Goal: Task Accomplishment & Management: Complete application form

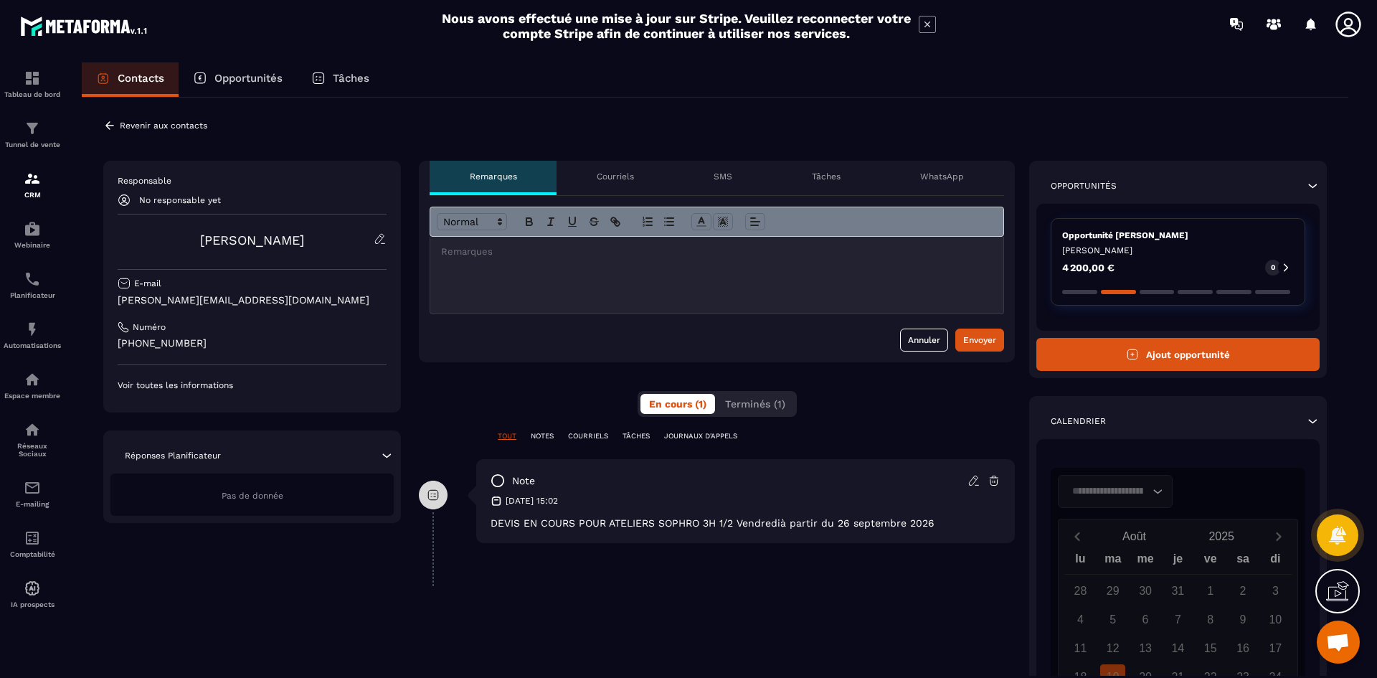
click at [135, 80] on p "Contacts" at bounding box center [141, 78] width 47 height 13
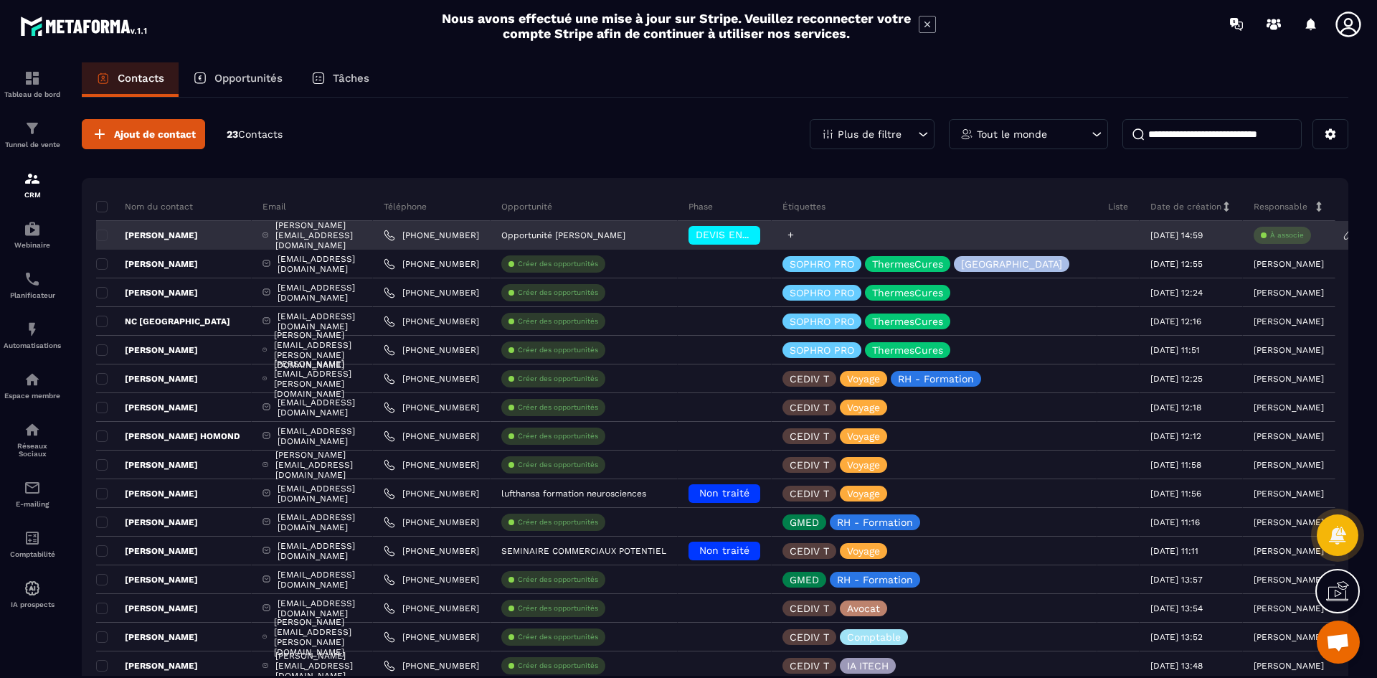
click at [795, 232] on icon at bounding box center [790, 234] width 9 height 9
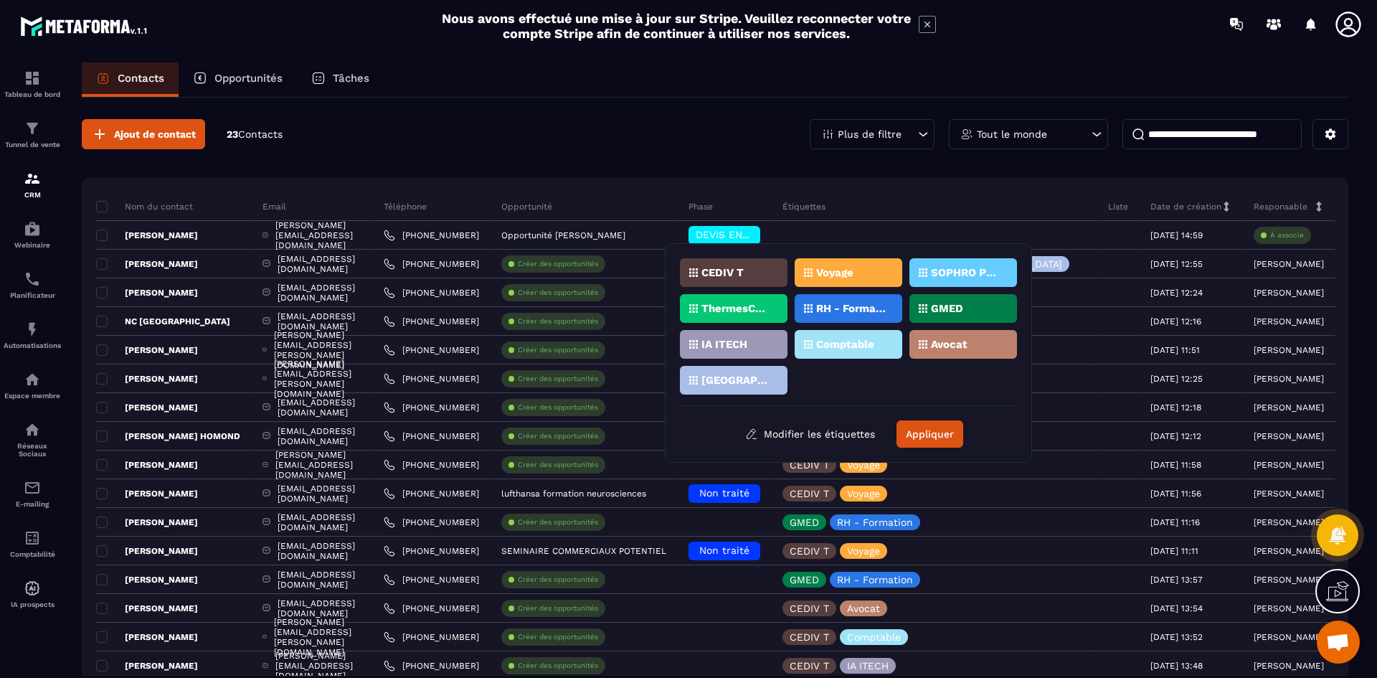
click at [960, 275] on p "SOPHRO PRO" at bounding box center [966, 273] width 70 height 10
click at [525, 156] on div "Ajout de contact 23 Contacts Plus de filtre Tout le monde Nom du contact Email …" at bounding box center [715, 542] width 1267 height 888
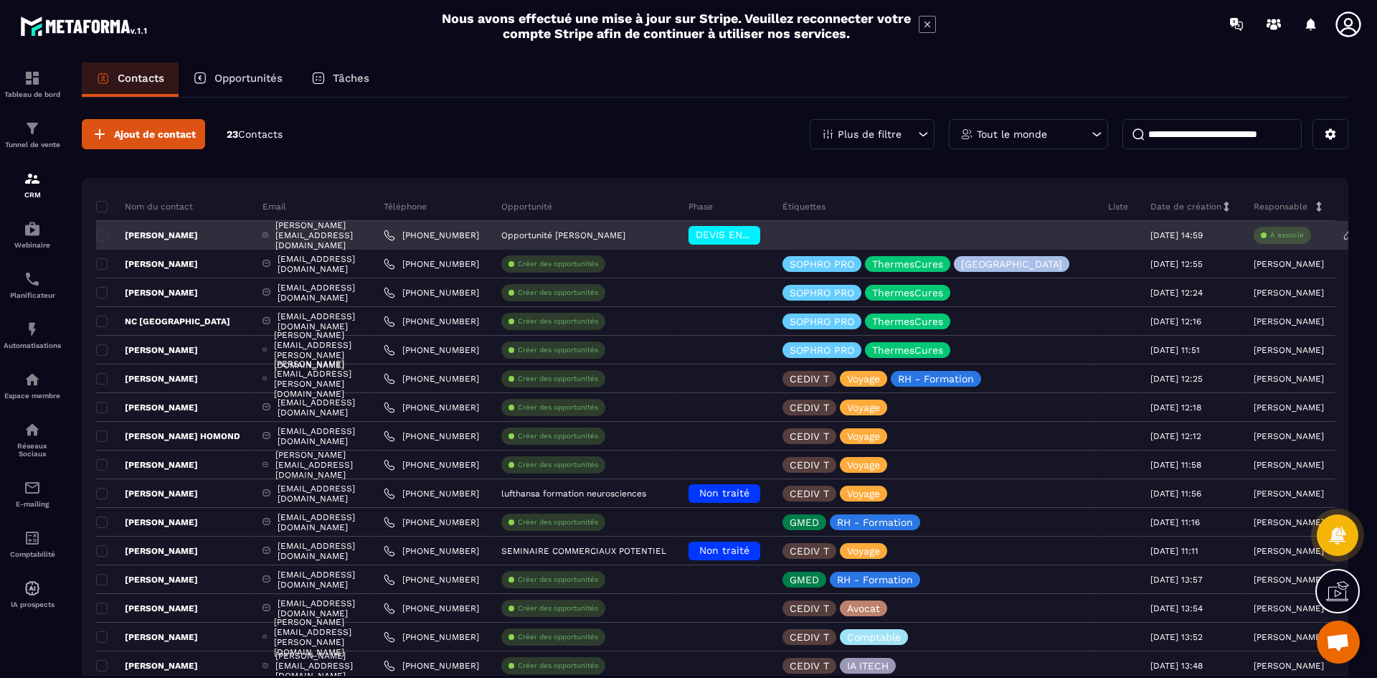
click at [1304, 232] on p "À associe" at bounding box center [1287, 235] width 34 height 10
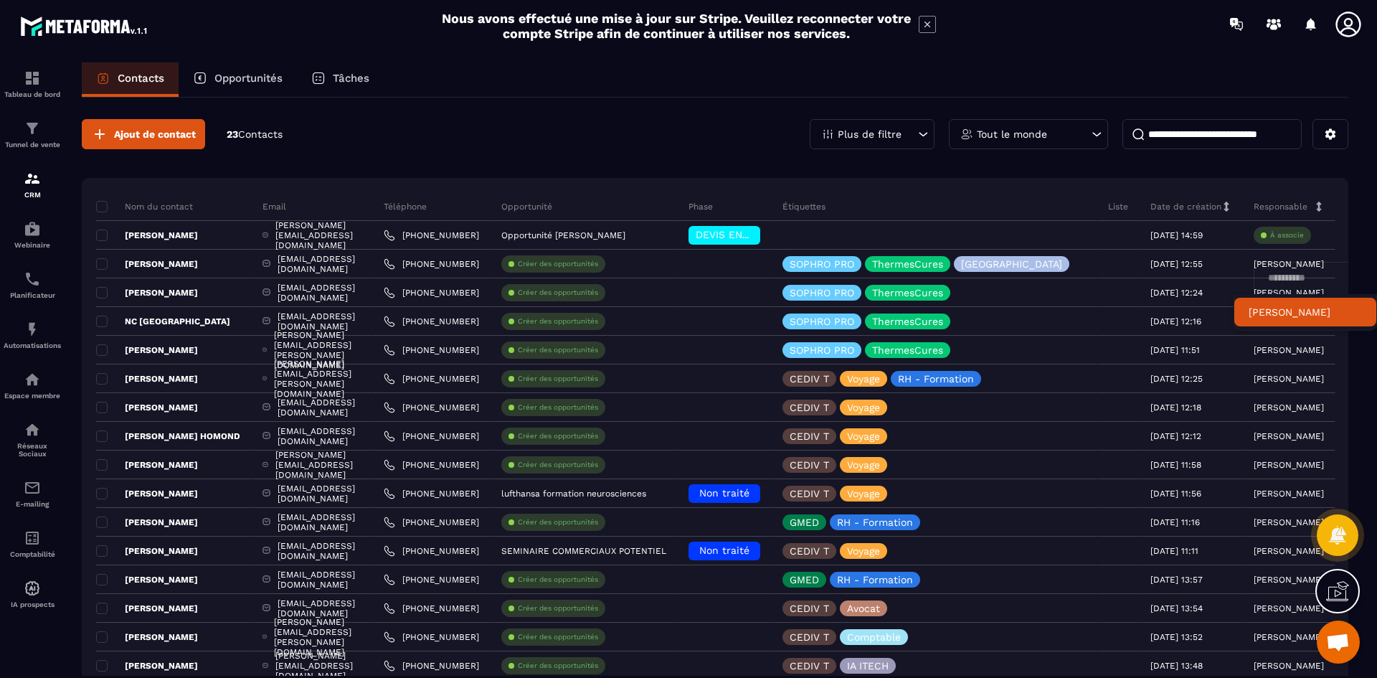
click at [1306, 316] on p "[PERSON_NAME]" at bounding box center [1305, 312] width 113 height 14
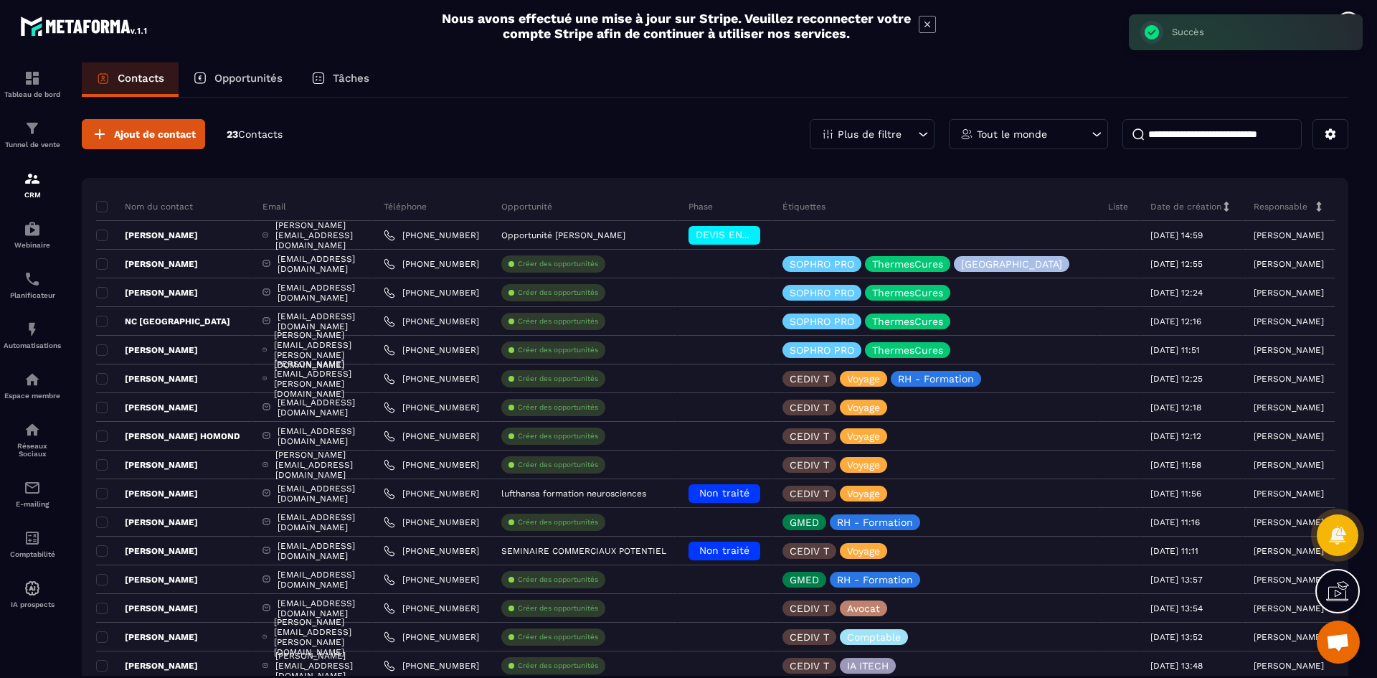
click at [209, 78] on div "Opportunités" at bounding box center [238, 79] width 118 height 34
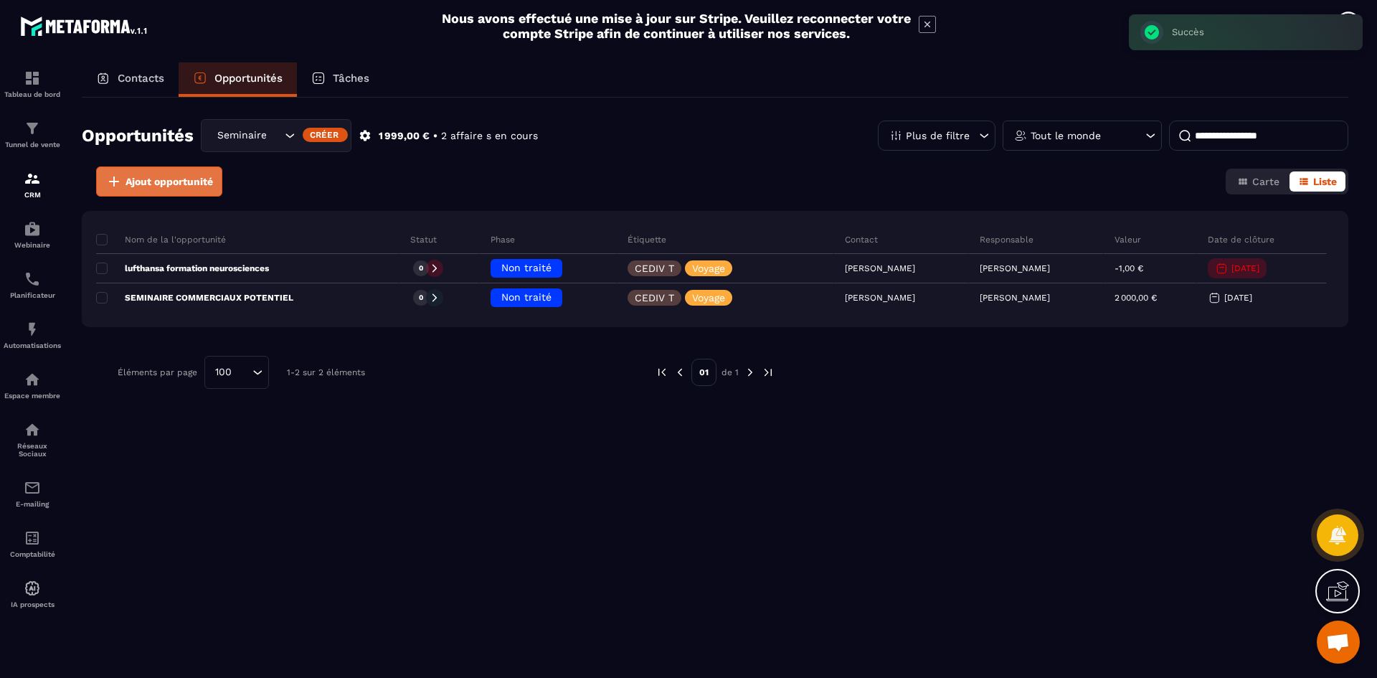
click at [148, 184] on span "Ajout opportunité" at bounding box center [170, 181] width 88 height 14
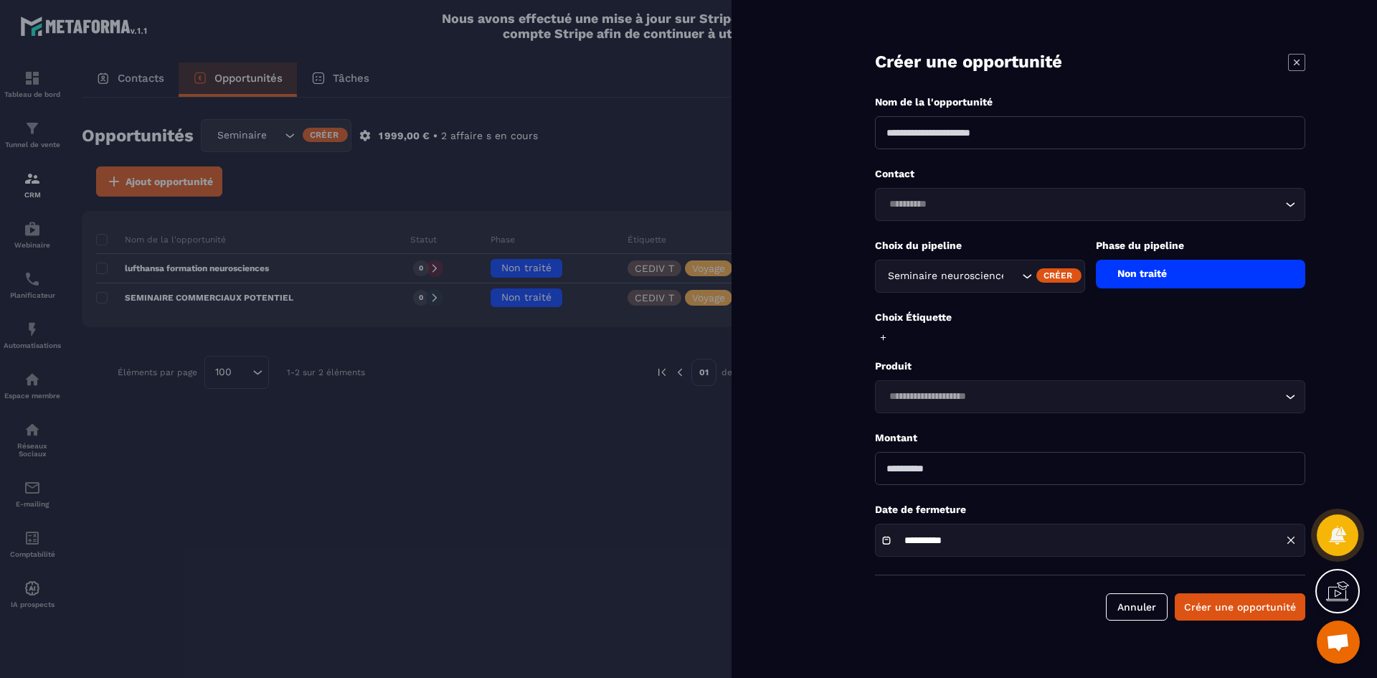
click at [1204, 136] on input at bounding box center [1090, 132] width 430 height 33
type input "**********"
click at [787, 229] on div "**********" at bounding box center [1055, 339] width 646 height 678
click at [1029, 278] on icon "Search for option" at bounding box center [1027, 276] width 14 height 14
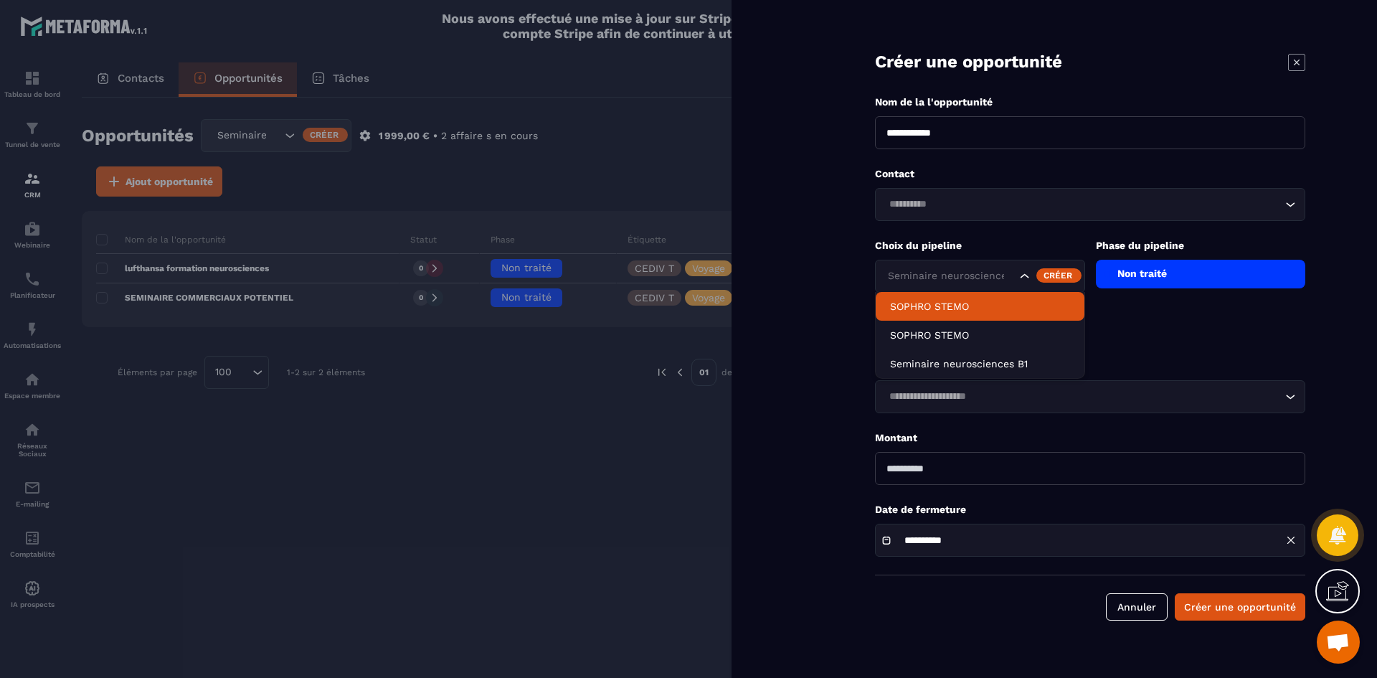
click at [958, 303] on p "SOPHRO STEMO" at bounding box center [980, 306] width 180 height 14
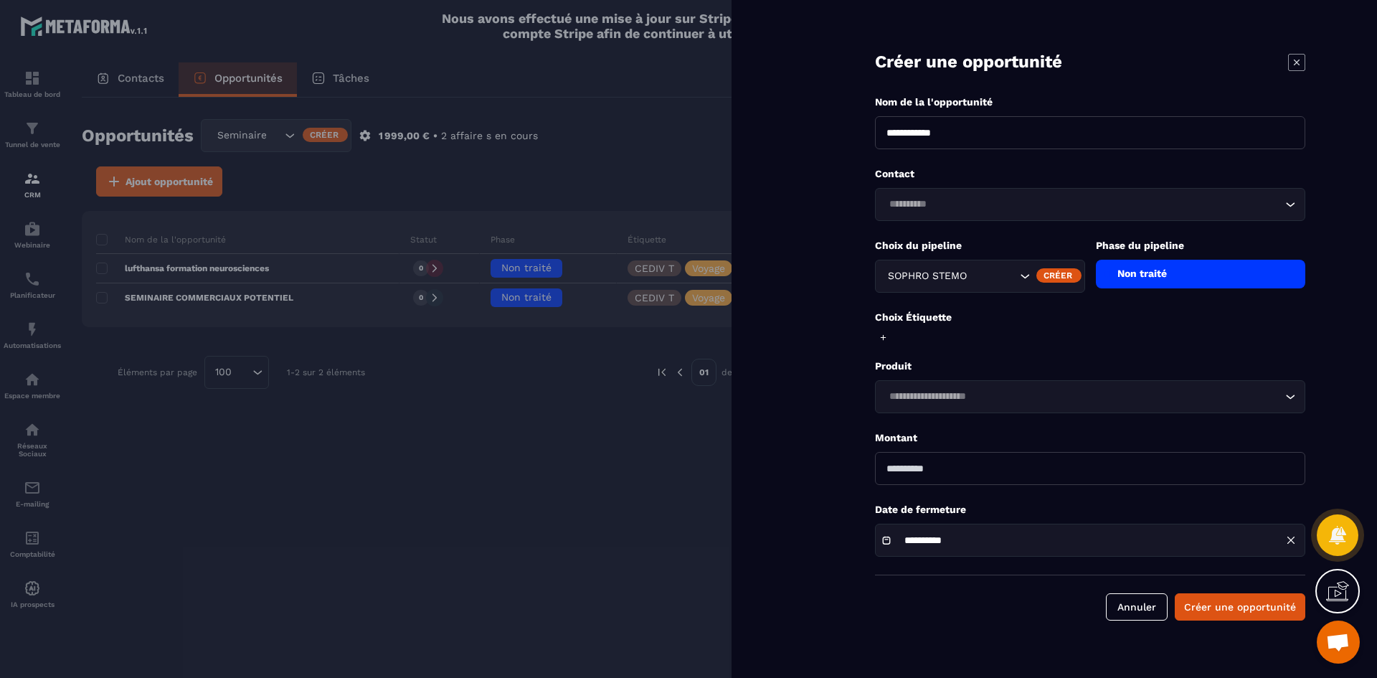
click at [1252, 283] on div "Non traité" at bounding box center [1201, 274] width 210 height 29
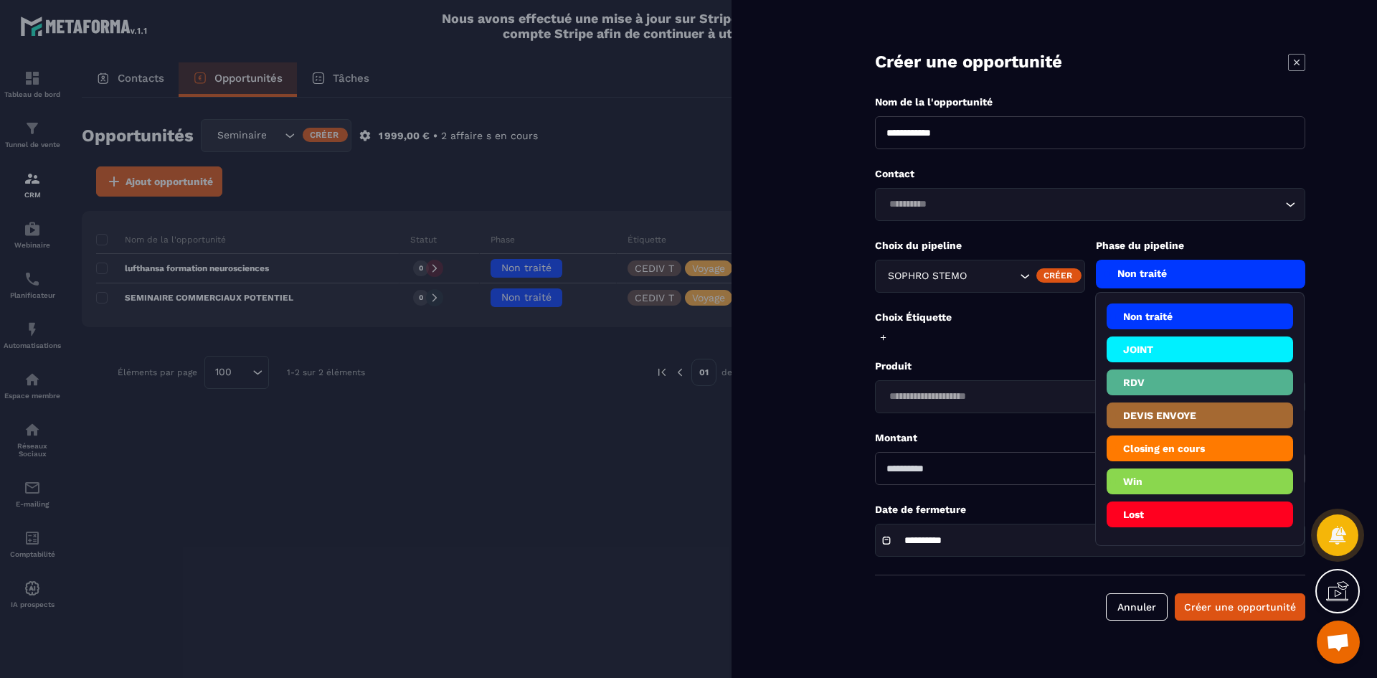
click at [1150, 435] on li "DEVIS ENVOYE" at bounding box center [1200, 448] width 187 height 26
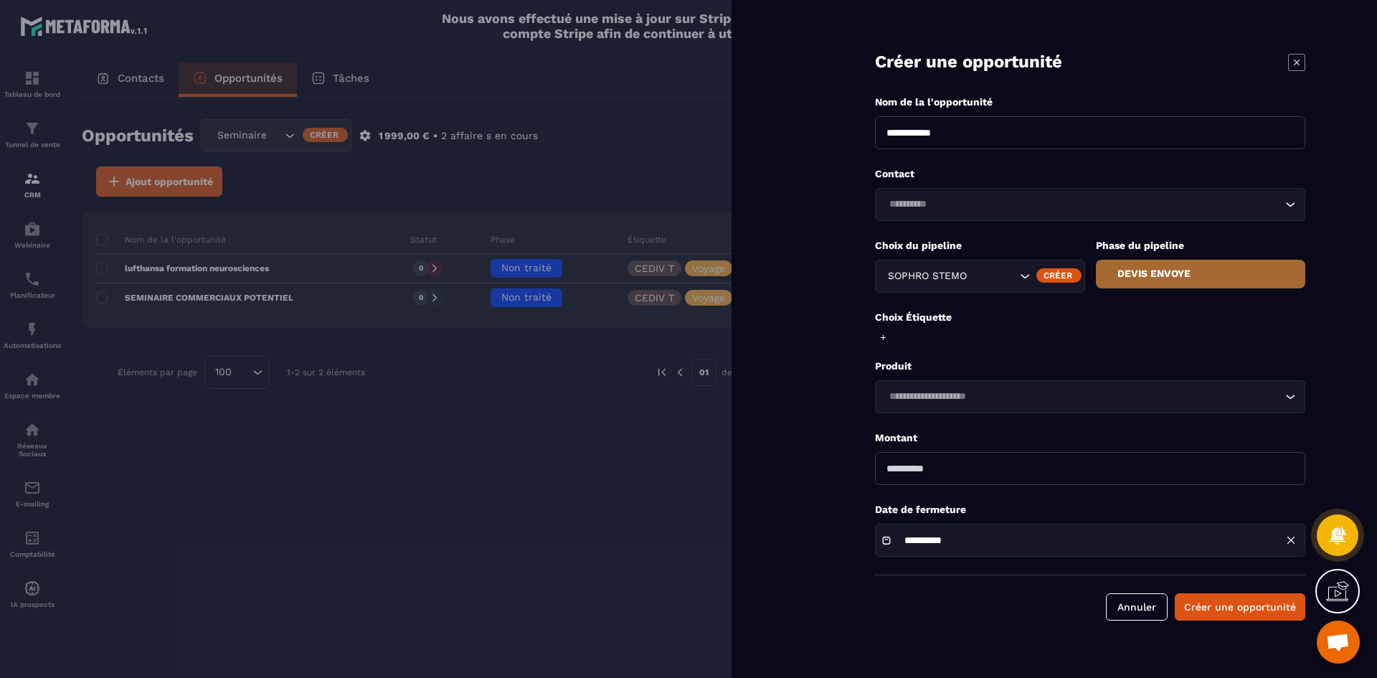
click at [920, 473] on input "number" at bounding box center [1090, 468] width 430 height 33
type input "****"
click at [1239, 600] on button "Créer une opportunité" at bounding box center [1240, 606] width 131 height 27
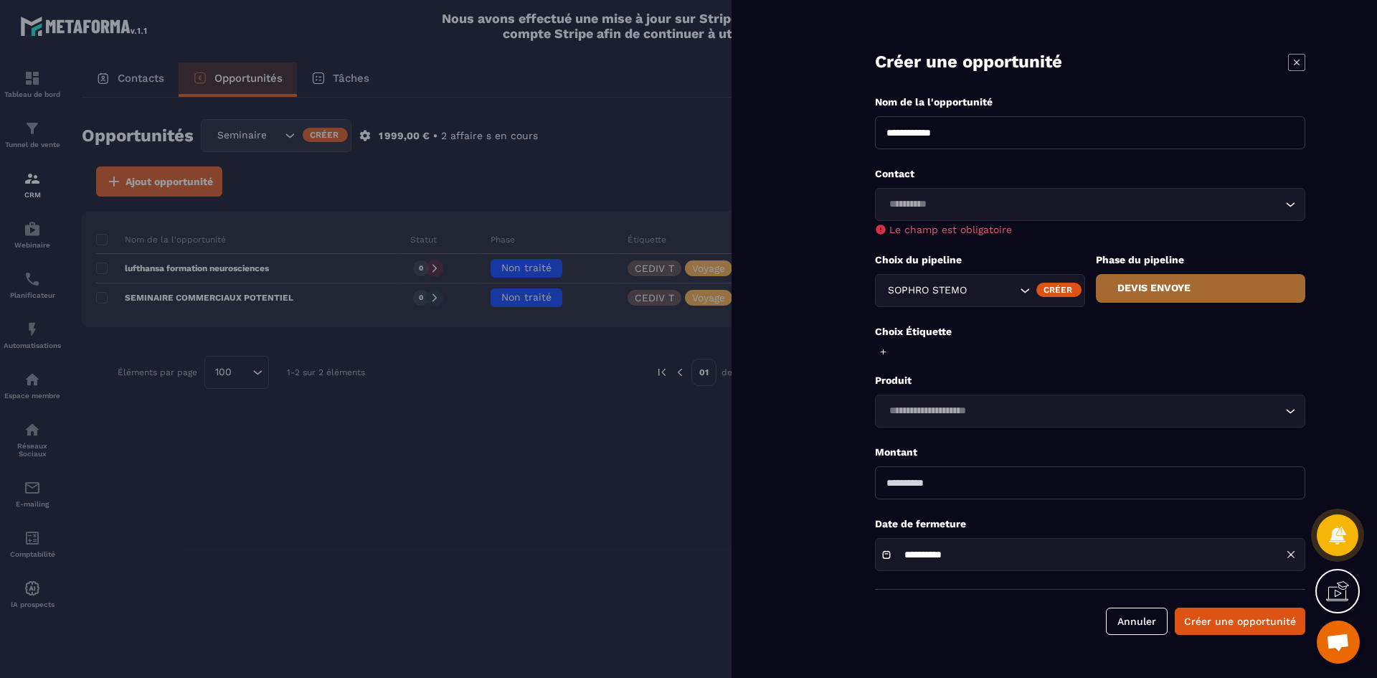
click at [937, 198] on input "Search for option" at bounding box center [1082, 205] width 397 height 16
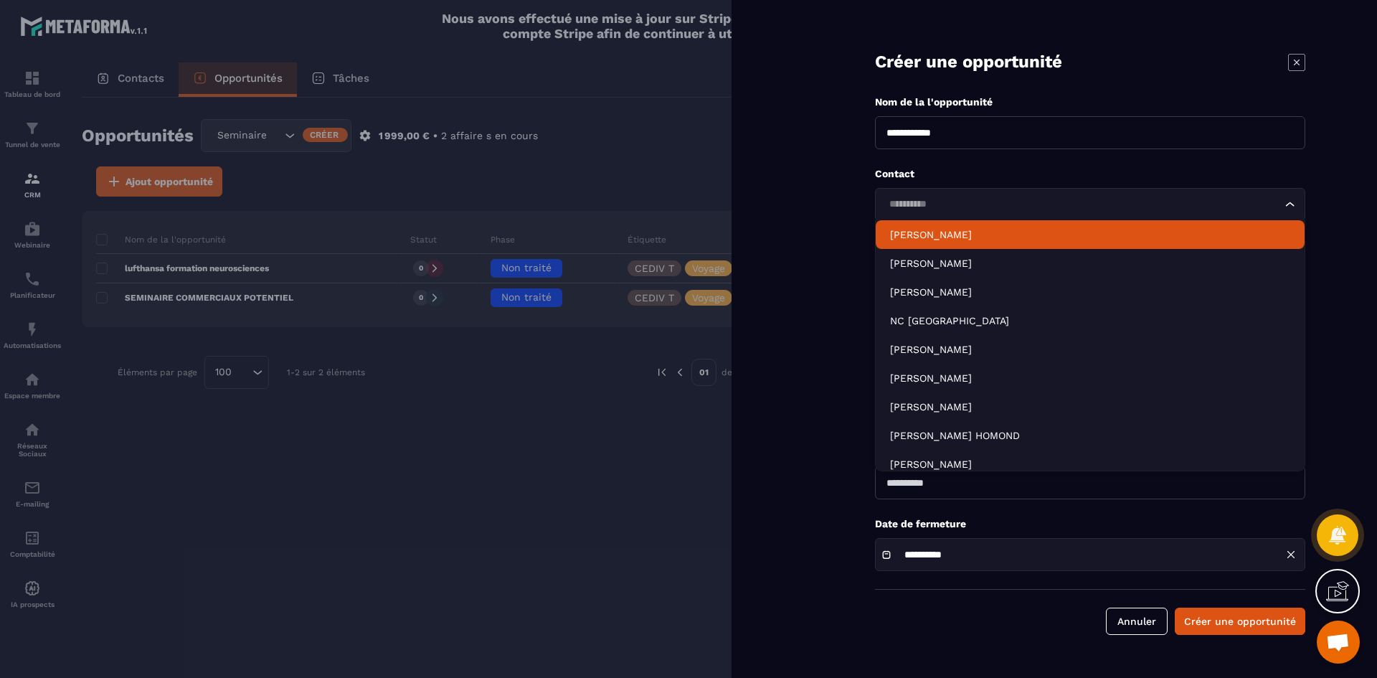
click at [923, 230] on p "[PERSON_NAME]" at bounding box center [1090, 234] width 400 height 14
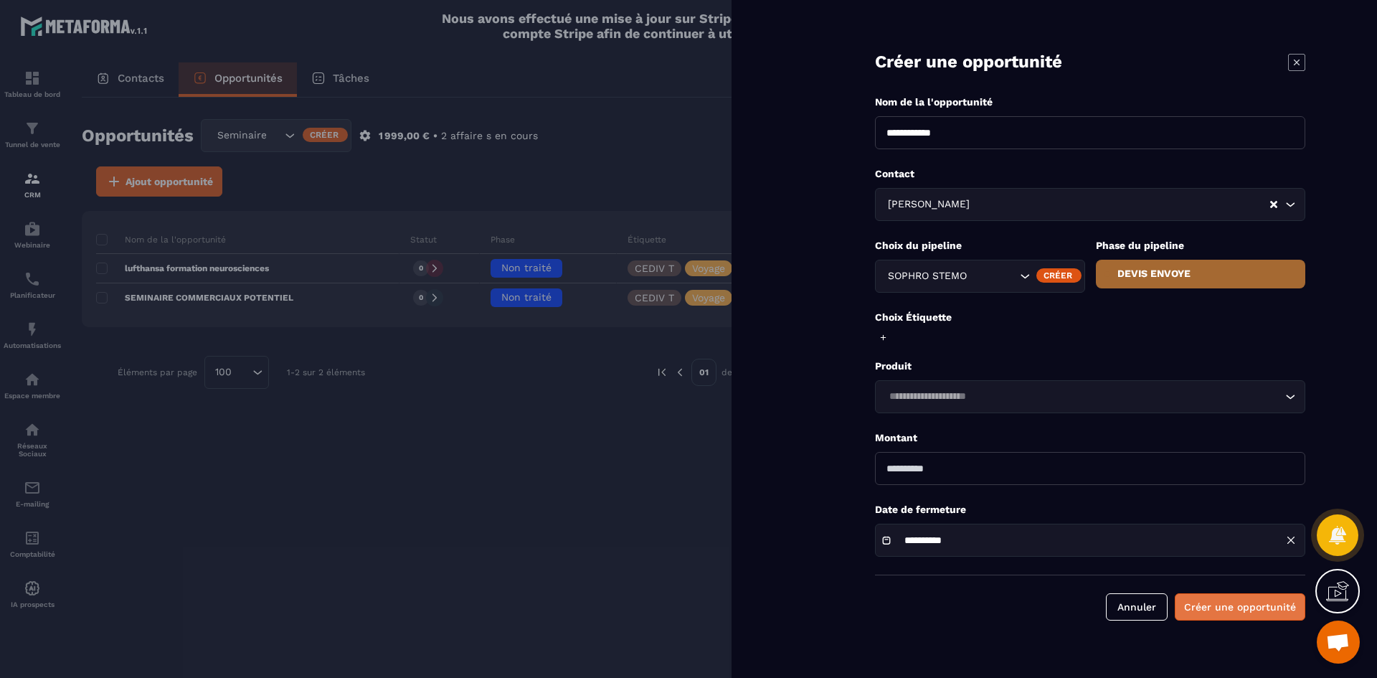
click at [1235, 617] on button "Créer une opportunité" at bounding box center [1240, 606] width 131 height 27
